Goal: Information Seeking & Learning: Check status

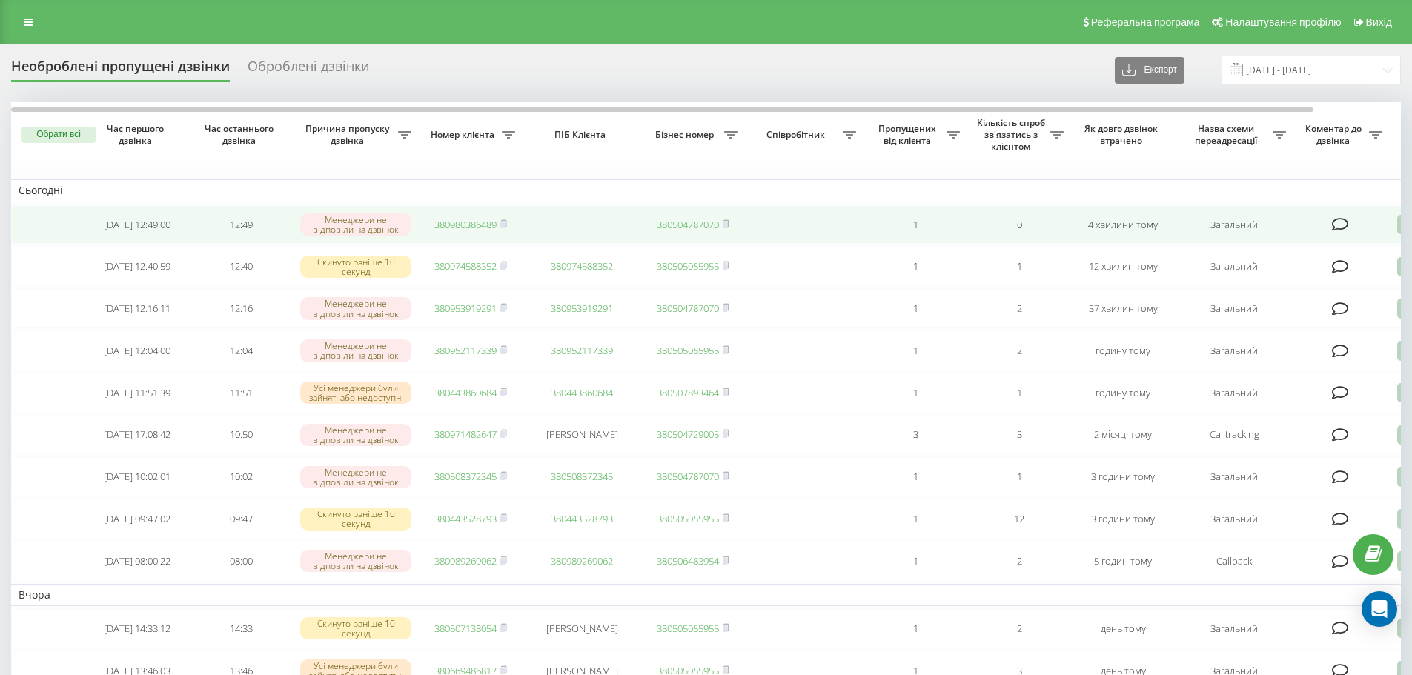
click at [474, 222] on link "380980386489" at bounding box center [465, 224] width 62 height 13
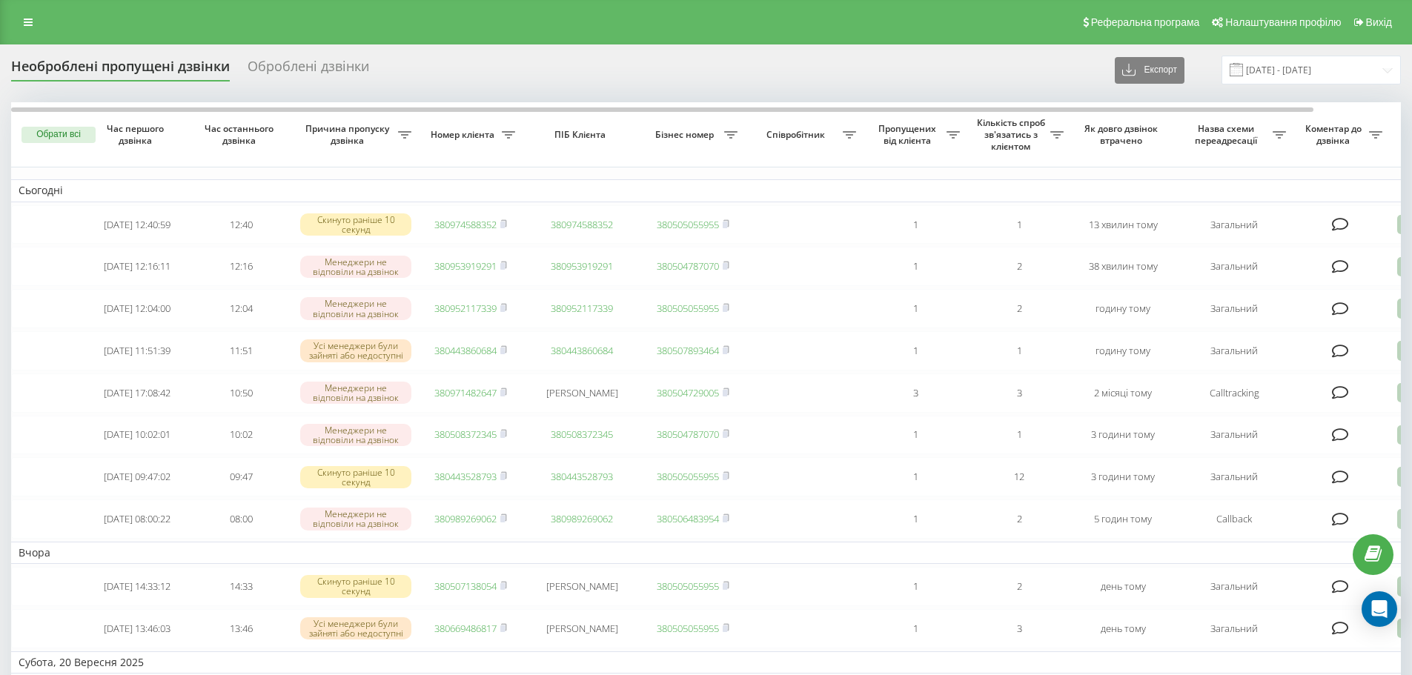
drag, startPoint x: 16, startPoint y: 19, endPoint x: 50, endPoint y: 46, distance: 44.3
click at [16, 18] on link at bounding box center [28, 22] width 27 height 21
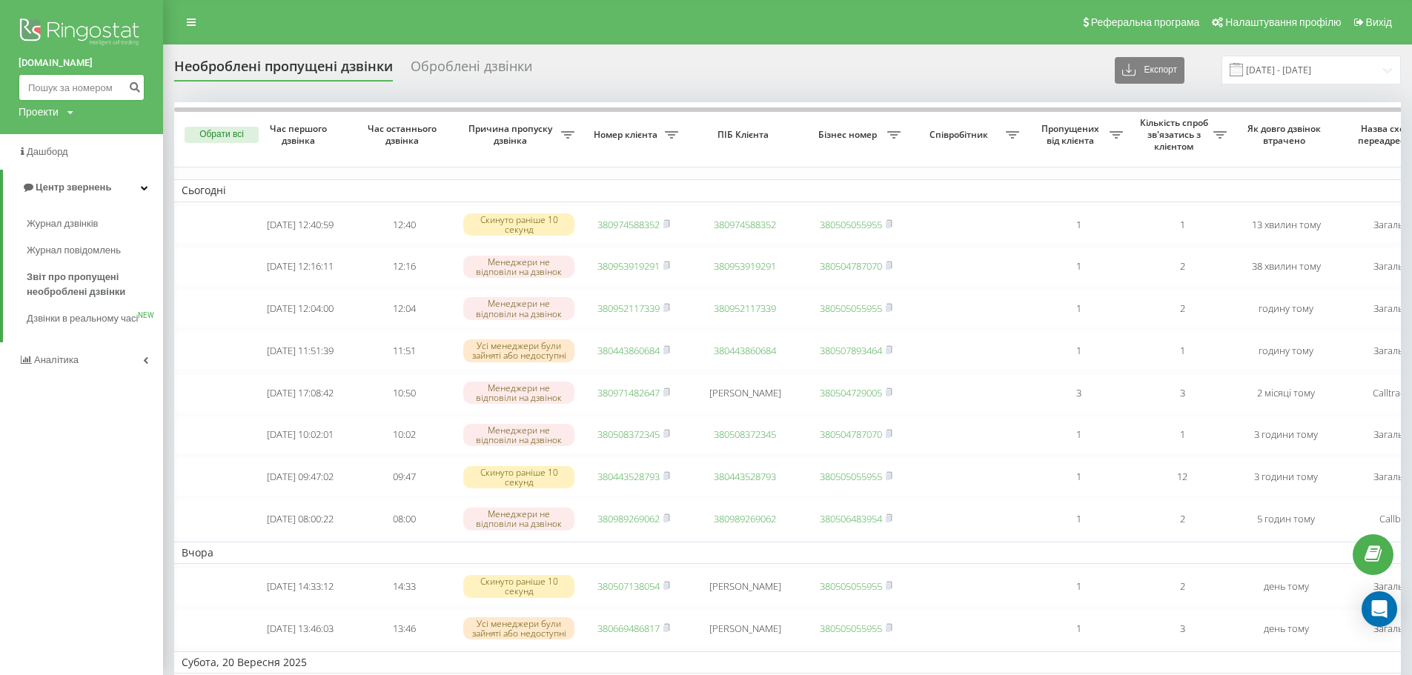
click at [76, 82] on input at bounding box center [82, 87] width 126 height 27
paste input "[PHONE_NUMBER]"
type input "+"
paste input "[PHONE_NUMBER]"
type input "[PHONE_NUMBER]"
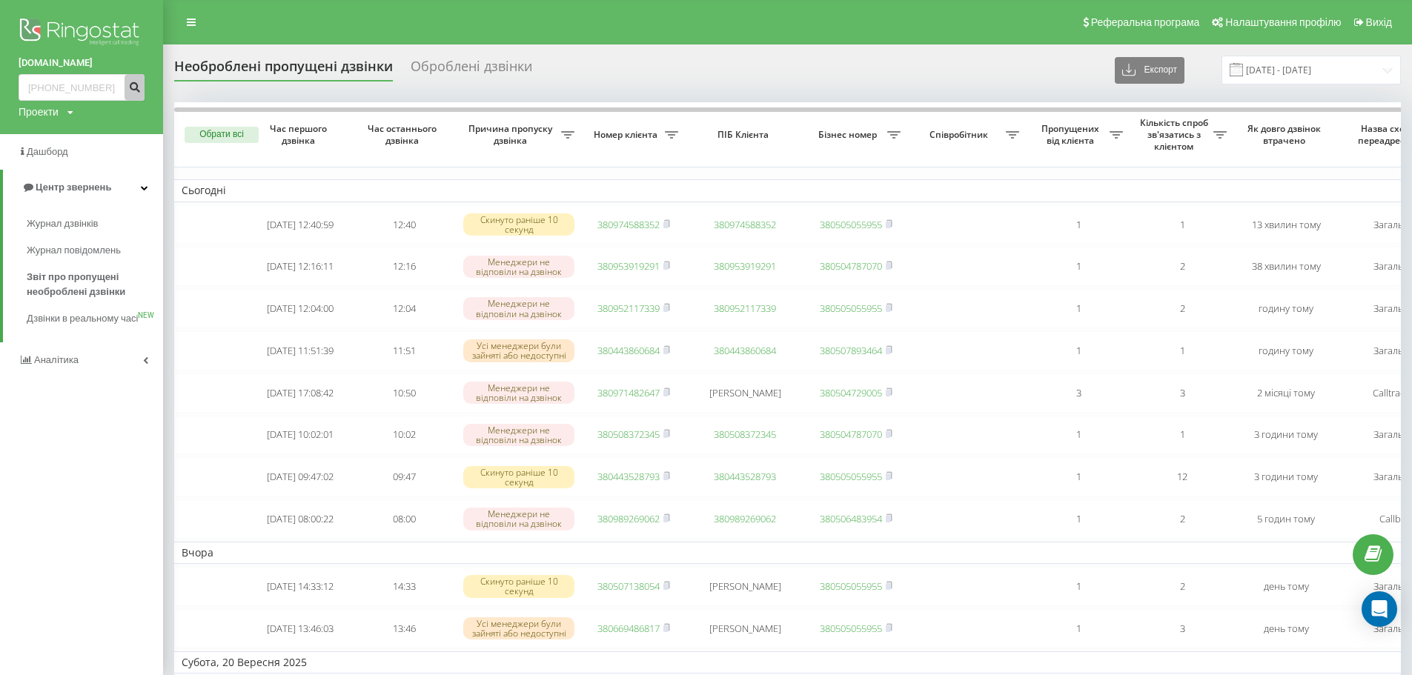
click at [131, 90] on icon "submit" at bounding box center [134, 85] width 13 height 9
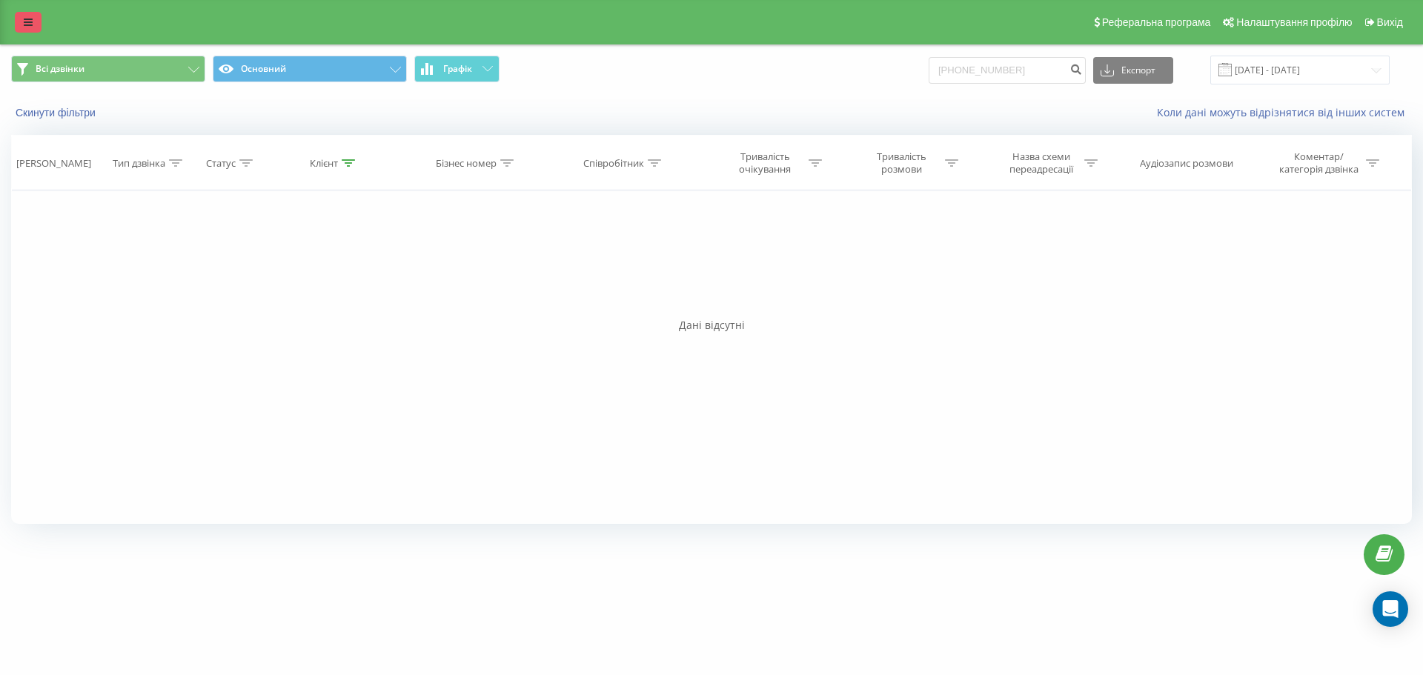
click at [31, 27] on link at bounding box center [28, 22] width 27 height 21
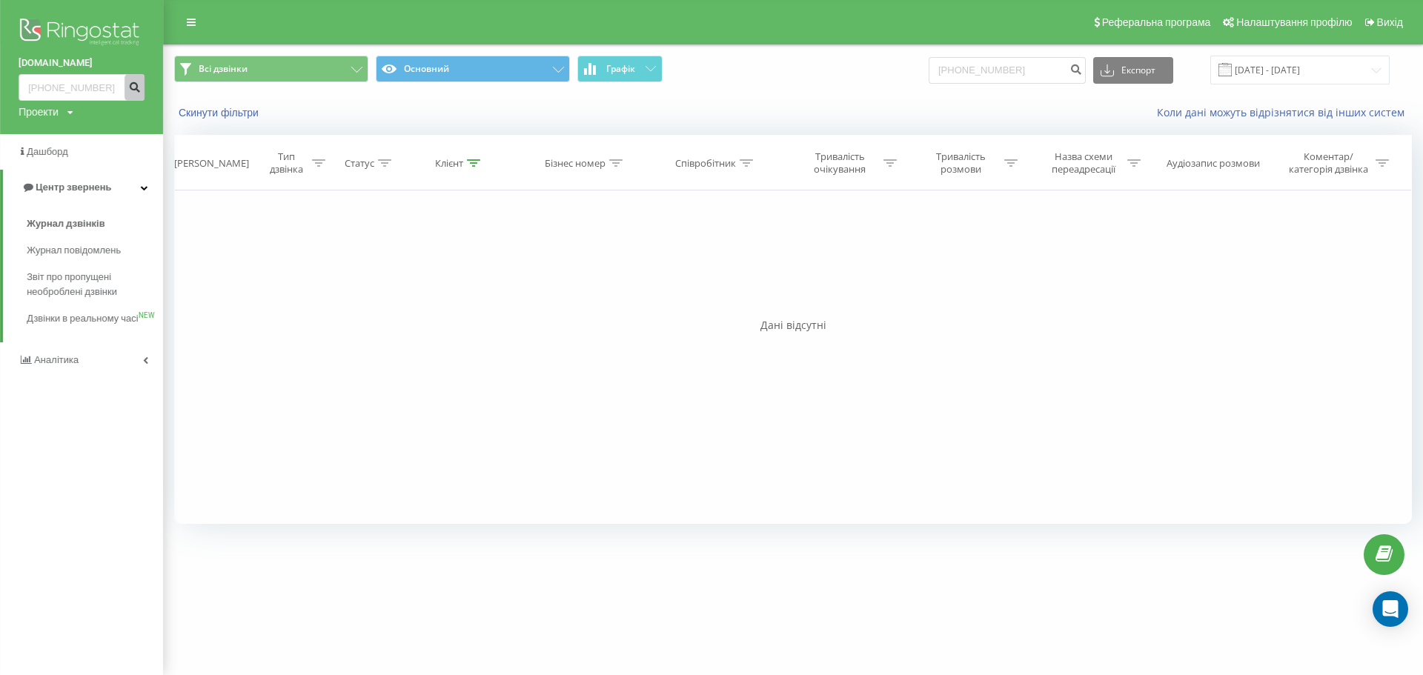
click at [128, 88] on icon "submit" at bounding box center [134, 85] width 13 height 9
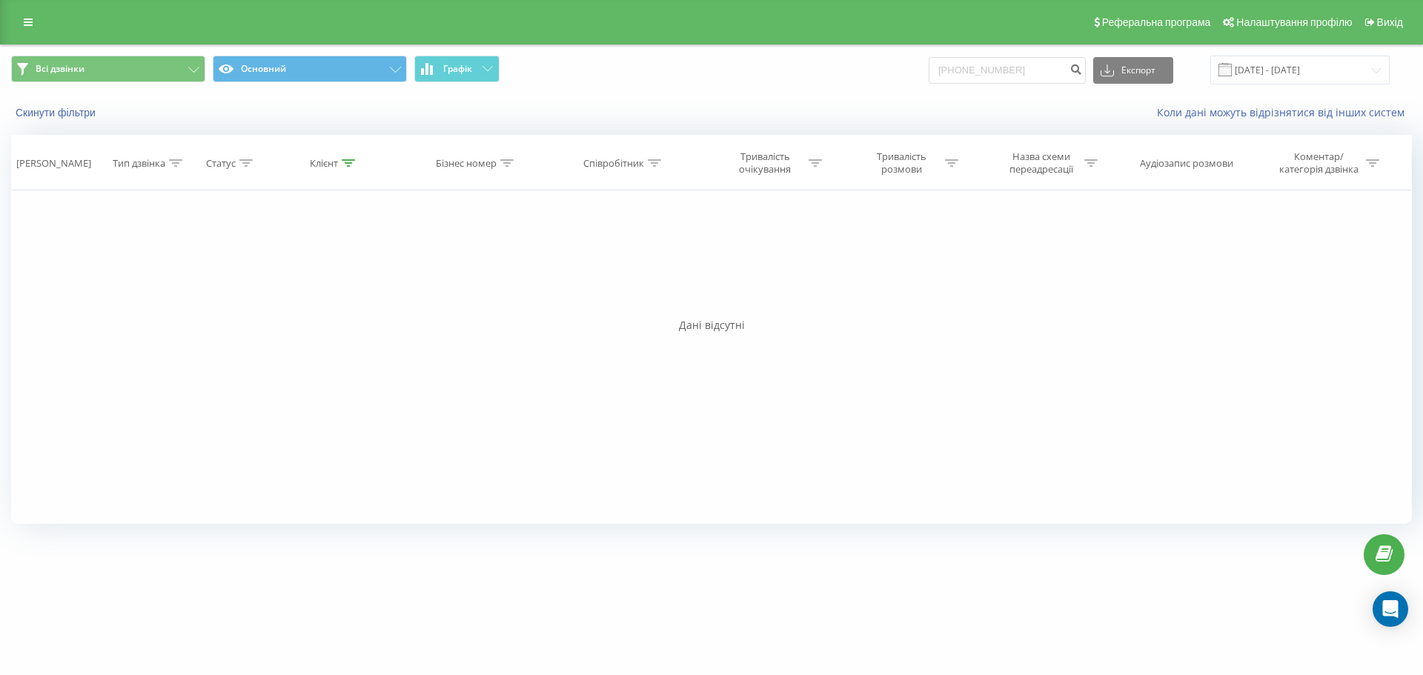
click at [38, 19] on link at bounding box center [28, 22] width 27 height 21
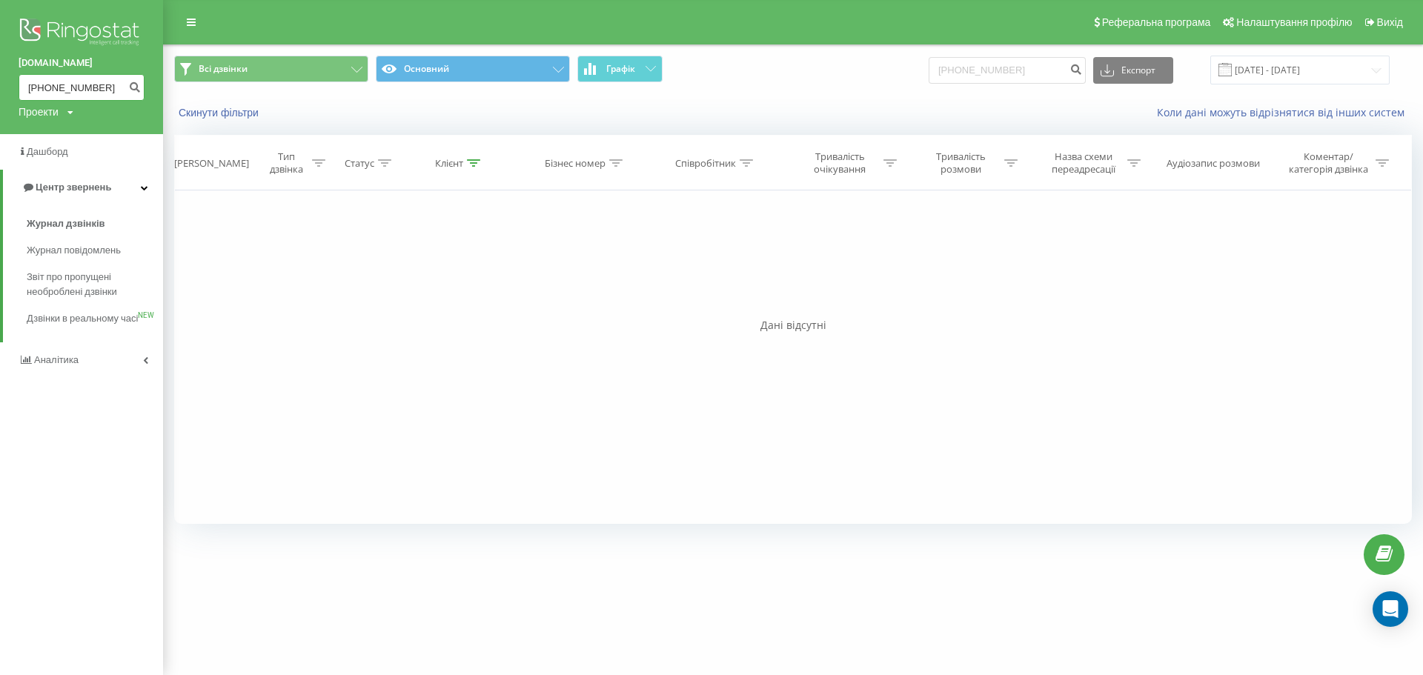
click at [45, 79] on input "+380994226471" at bounding box center [82, 87] width 126 height 27
type input "0994226471"
click at [129, 90] on button "submit" at bounding box center [135, 87] width 20 height 27
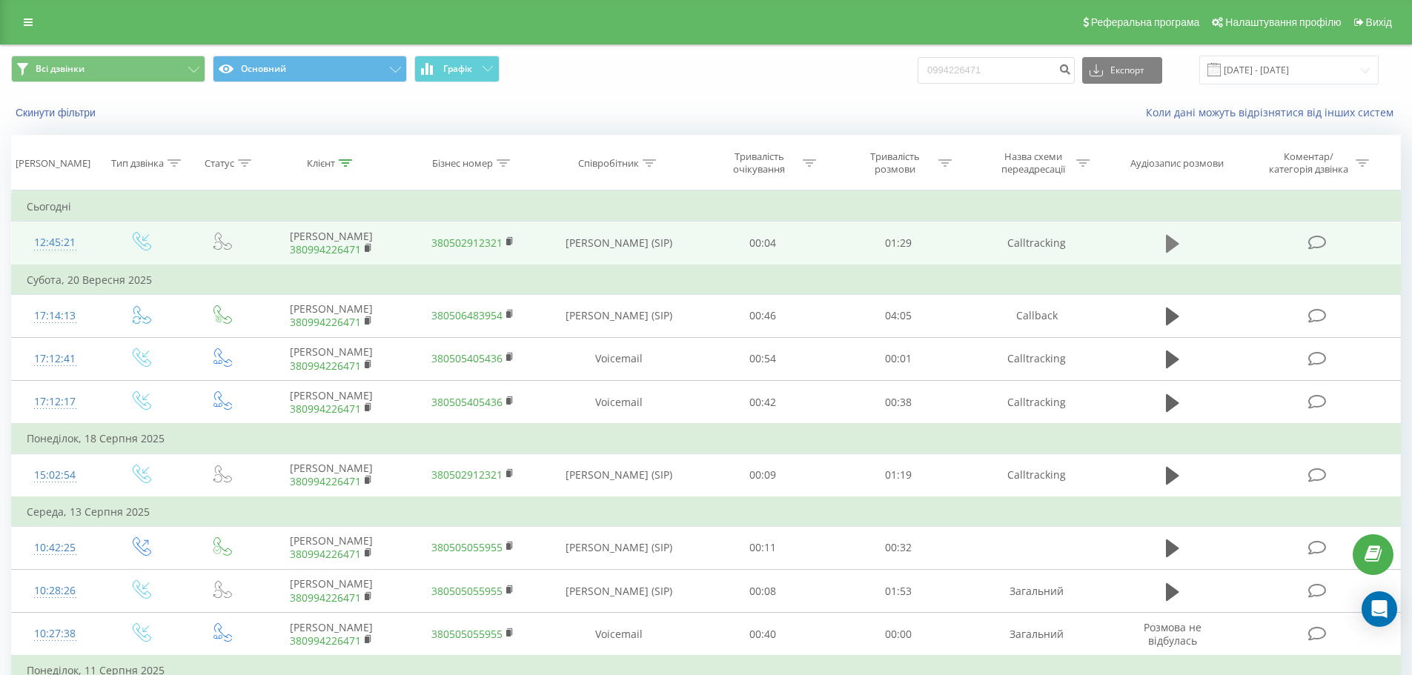
click at [1170, 242] on icon at bounding box center [1172, 244] width 13 height 18
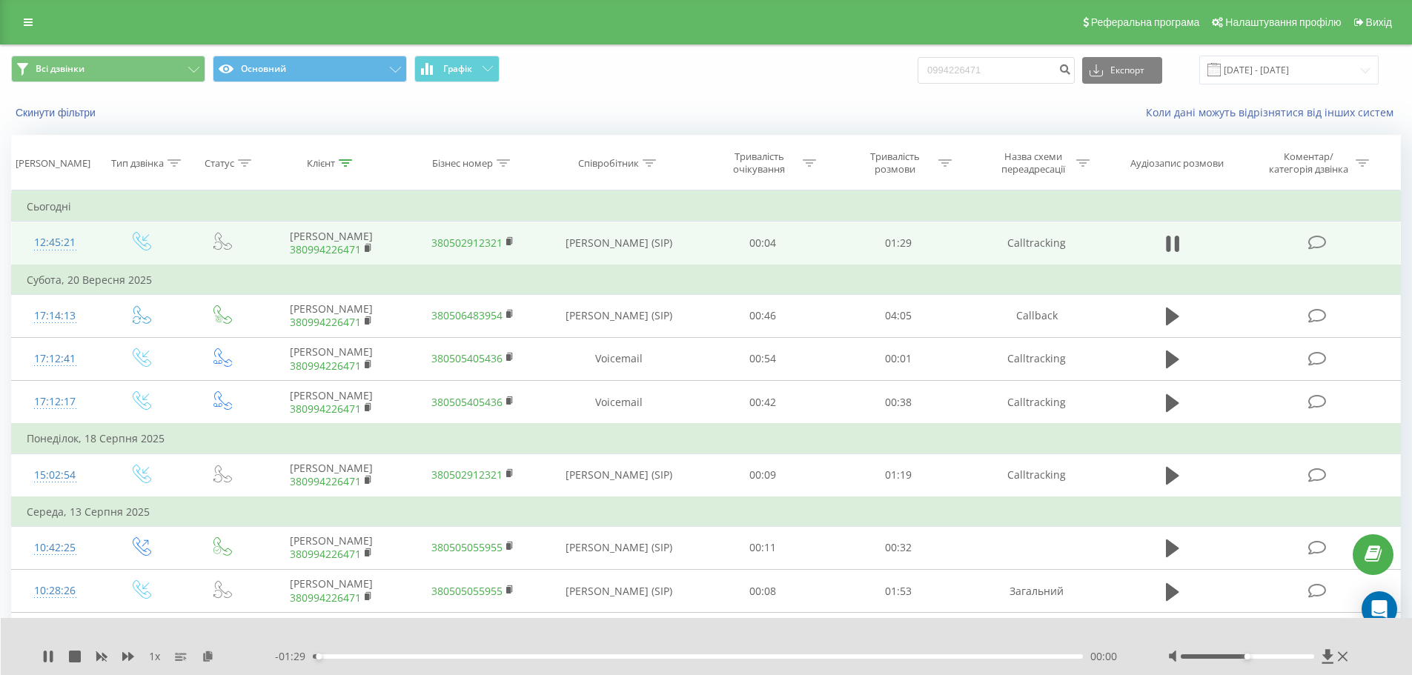
click at [335, 657] on div "00:00" at bounding box center [698, 656] width 771 height 4
click at [48, 654] on icon at bounding box center [48, 657] width 12 height 12
